Goal: Information Seeking & Learning: Learn about a topic

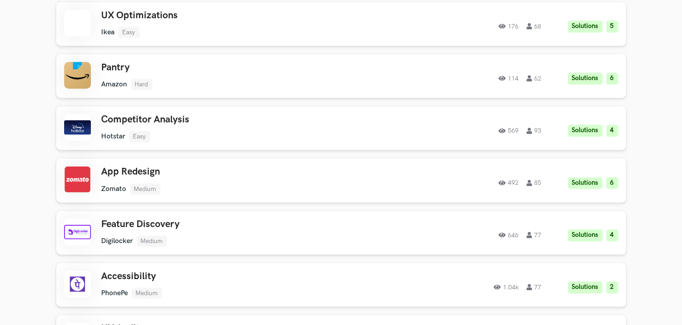
scroll to position [2580, 0]
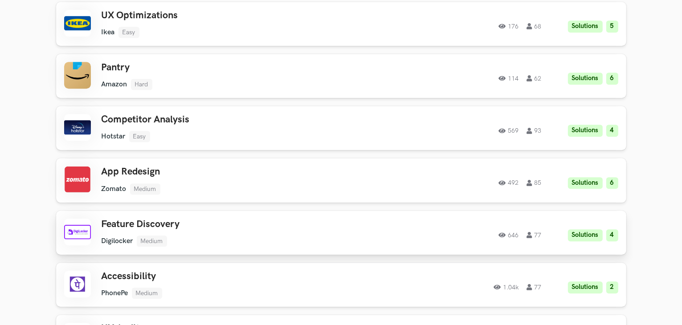
click at [210, 227] on h3 "Feature Discovery" at bounding box center [227, 225] width 253 height 12
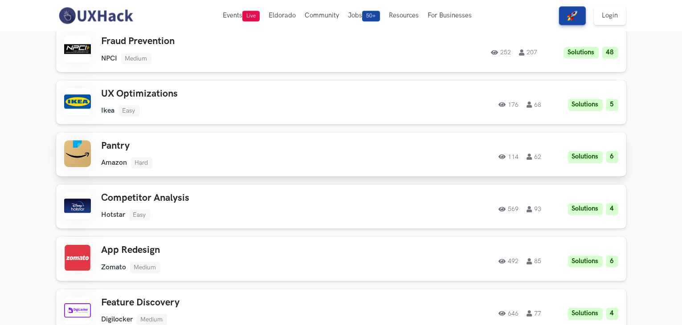
scroll to position [2496, 0]
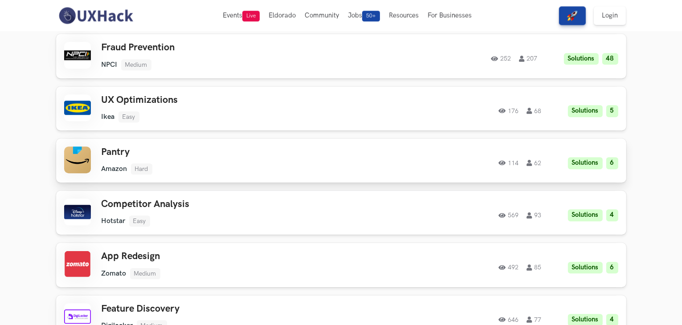
click at [326, 164] on ul "Amazon Hard" at bounding box center [227, 168] width 253 height 11
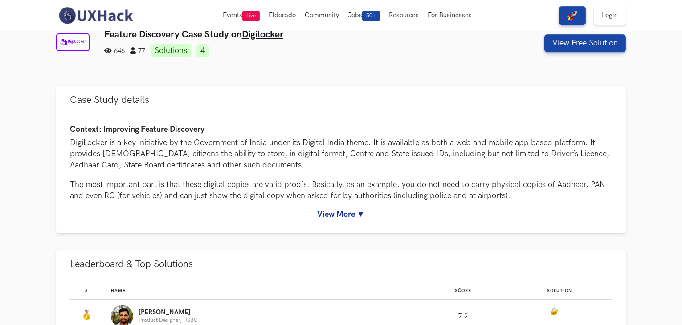
scroll to position [23, 0]
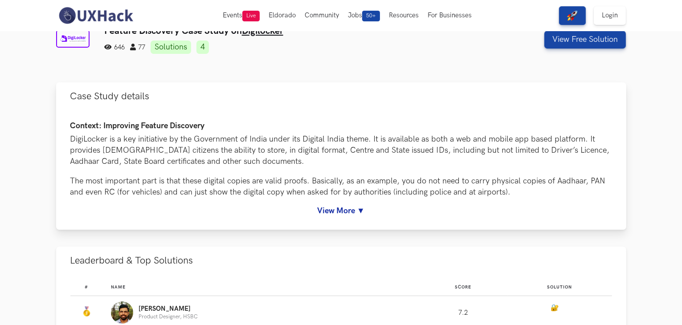
click at [343, 214] on link "View More ▼" at bounding box center [340, 210] width 541 height 9
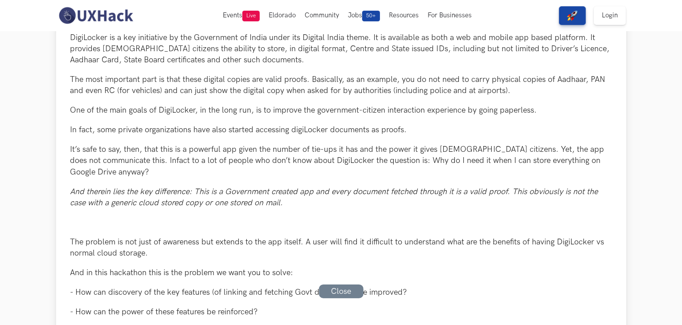
scroll to position [0, 0]
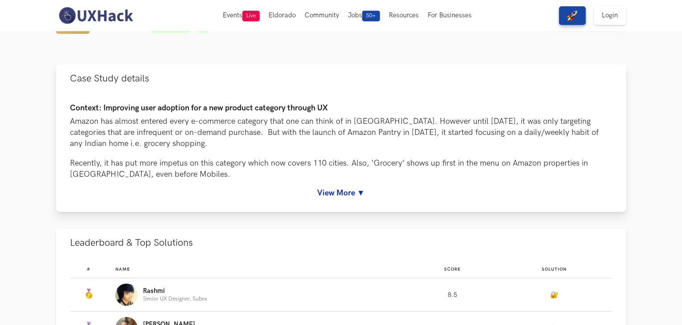
click at [341, 195] on link "View More ▼" at bounding box center [340, 192] width 541 height 9
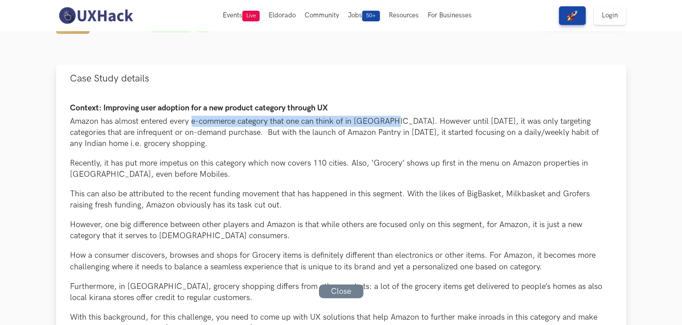
drag, startPoint x: 192, startPoint y: 121, endPoint x: 388, endPoint y: 124, distance: 195.9
click at [388, 124] on p "Amazon has almost entered every e-commerce category that one can think of in [G…" at bounding box center [340, 133] width 541 height 34
click at [353, 146] on p "Amazon has almost entered every e-commerce category that one can think of in [G…" at bounding box center [340, 133] width 541 height 34
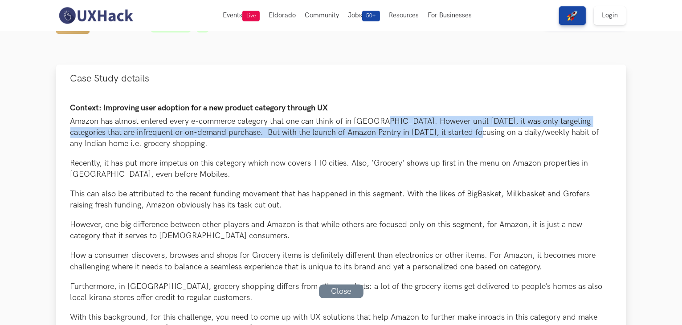
drag, startPoint x: 378, startPoint y: 121, endPoint x: 463, endPoint y: 134, distance: 86.9
click at [463, 134] on p "Amazon has almost entered every e-commerce category that one can think of in [G…" at bounding box center [340, 133] width 541 height 34
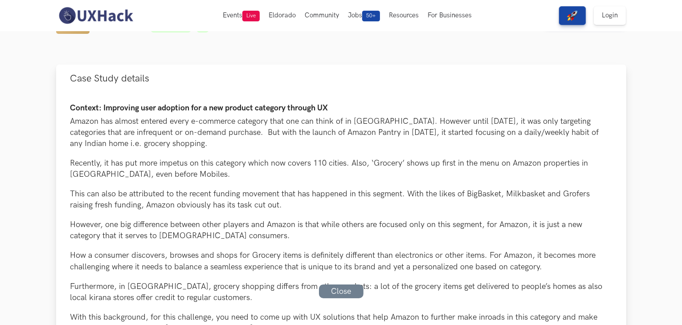
click at [494, 138] on p "Amazon has almost entered every e-commerce category that one can think of in [G…" at bounding box center [340, 133] width 541 height 34
click at [353, 139] on p "Amazon has almost entered every e-commerce category that one can think of in [G…" at bounding box center [340, 133] width 541 height 34
